Goal: Information Seeking & Learning: Learn about a topic

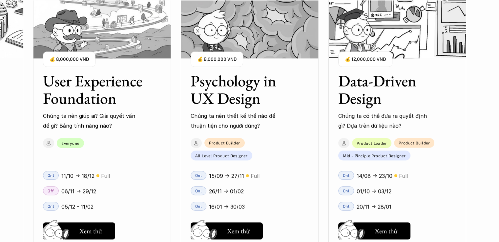
scroll to position [722, 0]
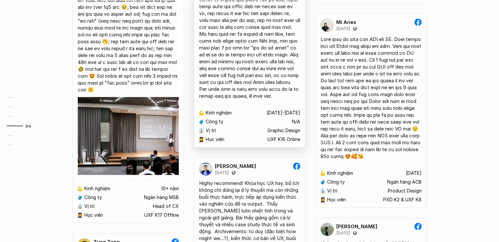
scroll to position [1838, 0]
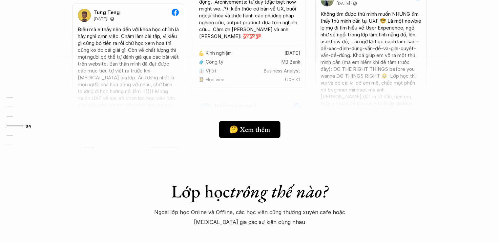
click at [418, 124] on div at bounding box center [250, 90] width 394 height 115
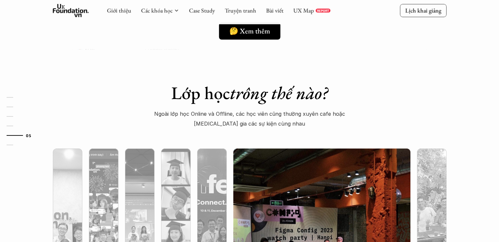
scroll to position [2101, 0]
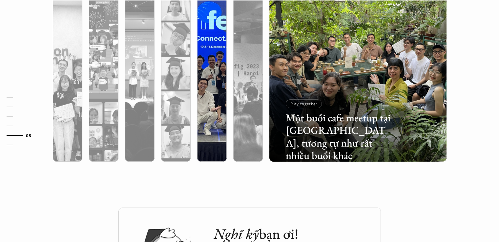
click at [215, 115] on div at bounding box center [267, 123] width 106 height 48
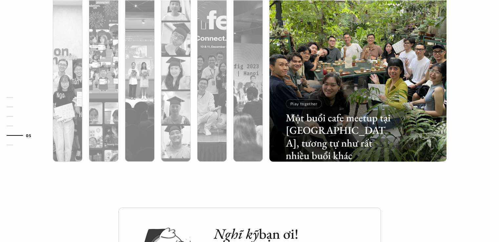
click at [422, 192] on div "Lớp học trông thế nào? Ngoài lớp học Online và Offline, các học viên cũng thườn…" at bounding box center [249, 46] width 499 height 322
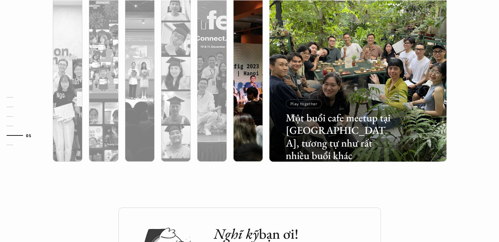
click at [240, 76] on div at bounding box center [248, 108] width 30 height 107
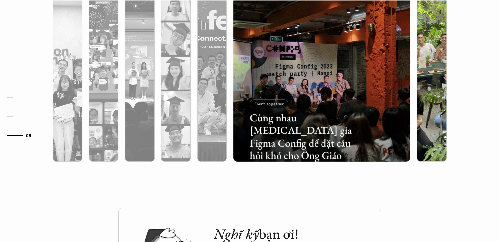
click at [424, 76] on div at bounding box center [432, 108] width 30 height 107
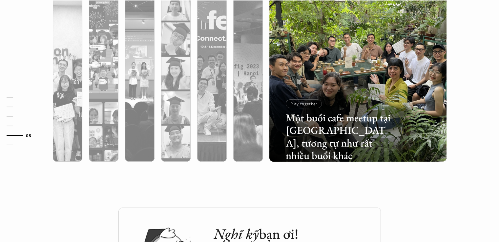
scroll to position [2035, 0]
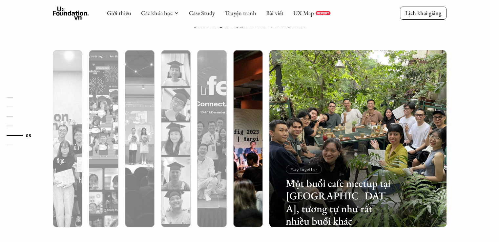
click at [243, 120] on div at bounding box center [248, 173] width 30 height 107
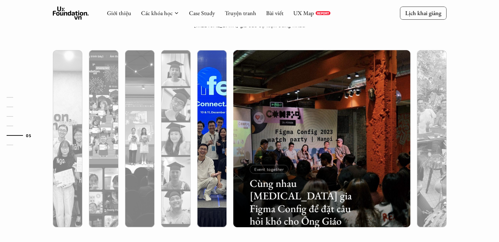
click at [208, 128] on div at bounding box center [212, 173] width 30 height 107
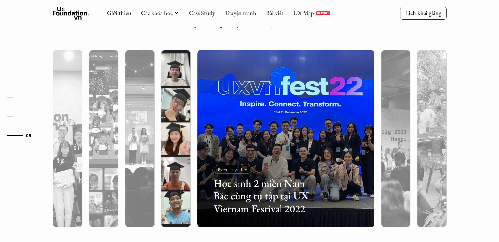
click at [179, 133] on div at bounding box center [176, 173] width 30 height 107
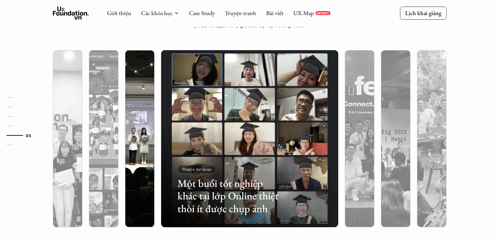
click at [124, 138] on div at bounding box center [140, 138] width 36 height 177
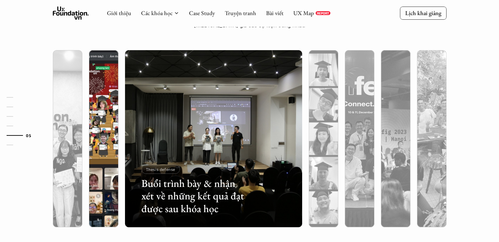
click at [99, 171] on div at bounding box center [104, 173] width 30 height 107
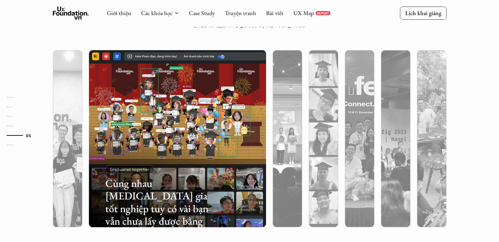
click at [56, 165] on div "01 02 03 04 05 06" at bounding box center [33, 121] width 66 height 242
click at [65, 170] on div "01 02 03 04 05 06" at bounding box center [33, 121] width 66 height 242
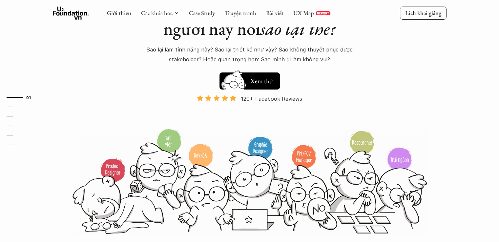
scroll to position [0, 0]
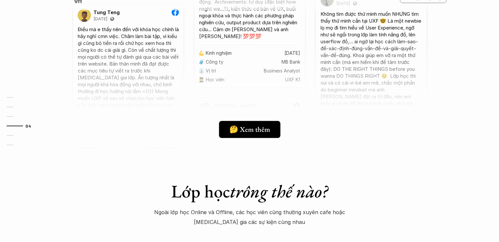
scroll to position [1641, 0]
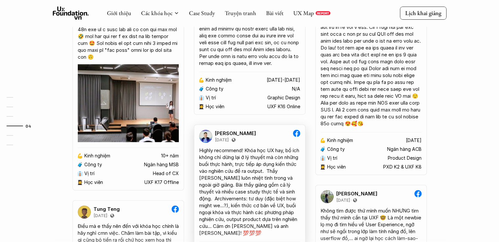
click at [250, 170] on div "Highly recommend! Khóa học UX hay, bổ ích không chỉ dừng lại ở lý thuyết mà còn…" at bounding box center [249, 192] width 101 height 90
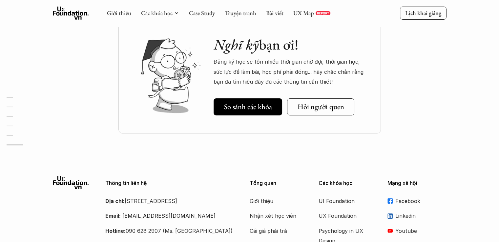
scroll to position [2356, 0]
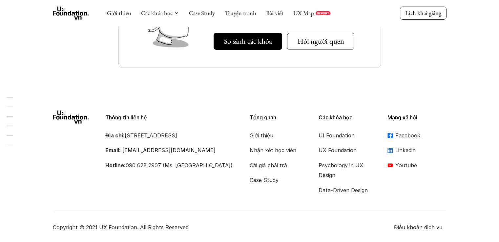
drag, startPoint x: 118, startPoint y: 144, endPoint x: 92, endPoint y: 128, distance: 30.7
click at [92, 128] on div "Thông tin liên hệ Địa chỉ: [STREET_ADDRESS] Email: [EMAIL_ADDRESS][DOMAIN_NAME]…" at bounding box center [143, 141] width 181 height 60
click at [180, 104] on div "Thông tin liên hệ Địa chỉ: [STREET_ADDRESS] Email: [EMAIL_ADDRESS][DOMAIN_NAME]…" at bounding box center [249, 172] width 499 height 142
